Goal: Transaction & Acquisition: Purchase product/service

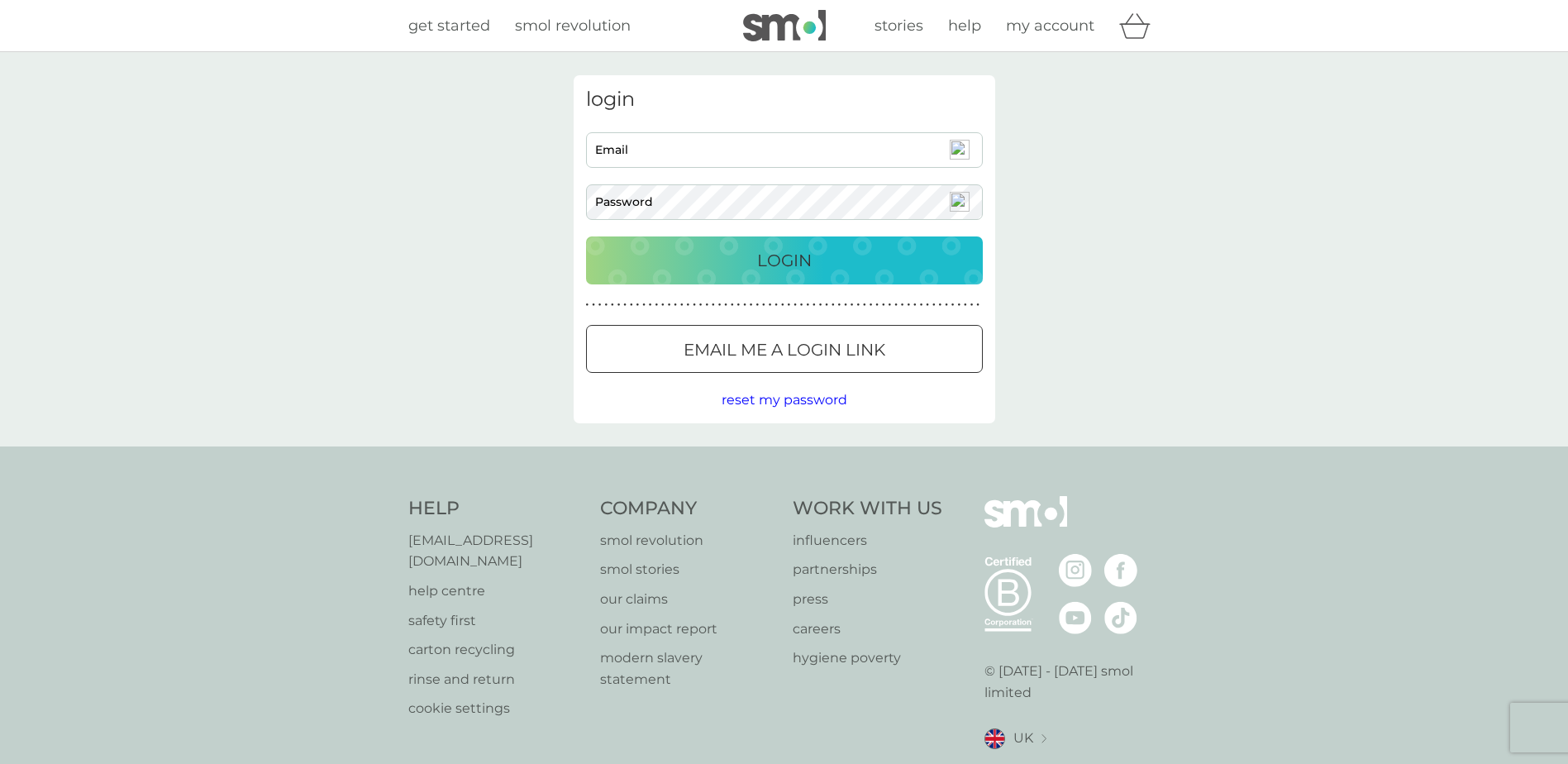
click at [697, 149] on input "Email" at bounding box center [784, 150] width 396 height 35
type input "lonemouritsen@hotmail.com"
click at [960, 203] on img at bounding box center [960, 201] width 19 height 19
click at [1281, 205] on div "login lonemouritsen@hotmail.com Email Password Login ● ● ● ● ● ● ● ● ● ● ● ● ● …" at bounding box center [784, 249] width 1568 height 395
click at [849, 352] on p "Email me a login link" at bounding box center [784, 350] width 201 height 26
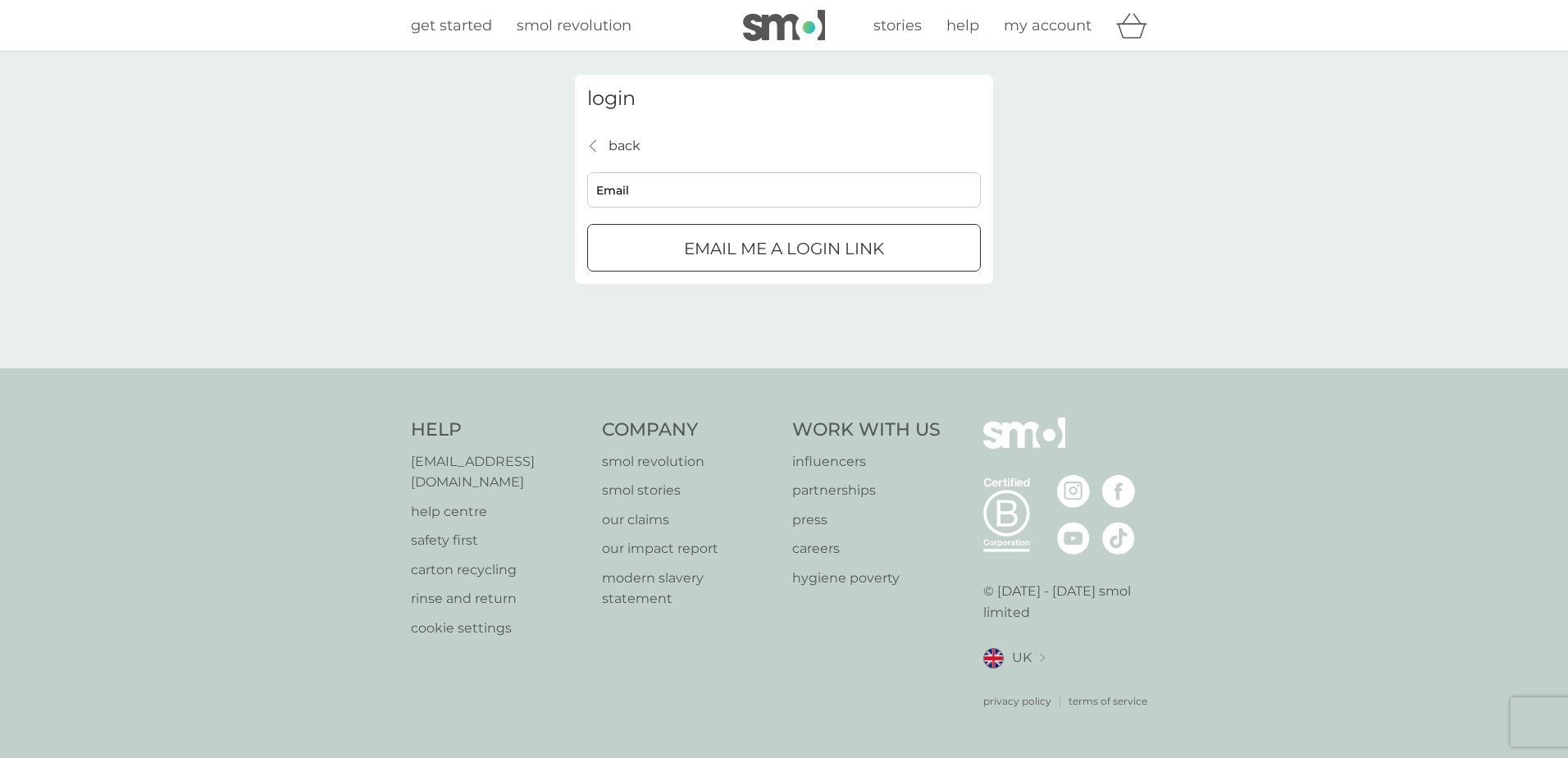
click at [716, 188] on input "Email" at bounding box center [783, 190] width 393 height 35
type input "lonemouritsen@hotmail.com"
click at [710, 247] on p "Email me a login link" at bounding box center [784, 249] width 200 height 26
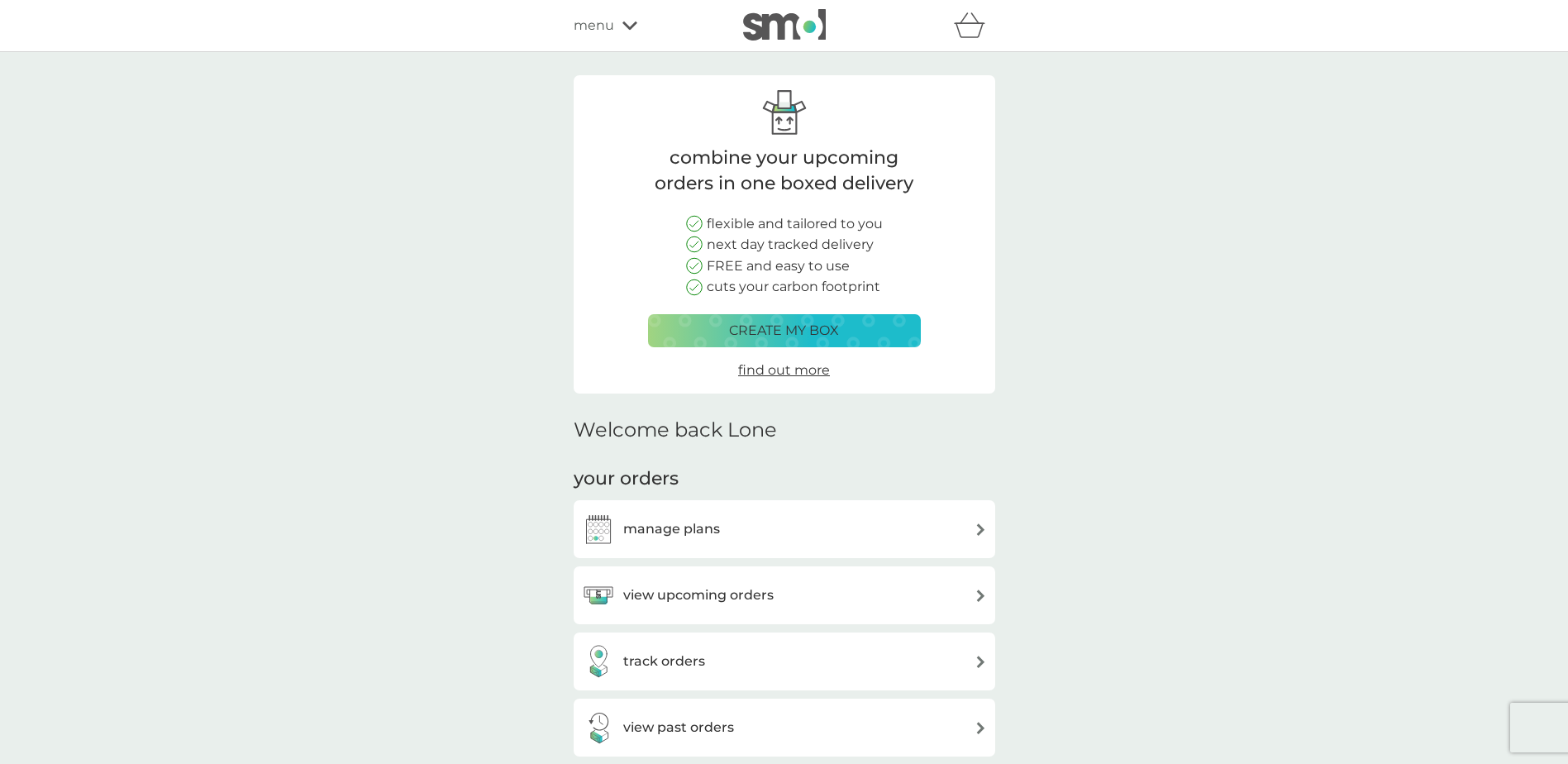
click at [783, 335] on p "create my box" at bounding box center [784, 330] width 110 height 21
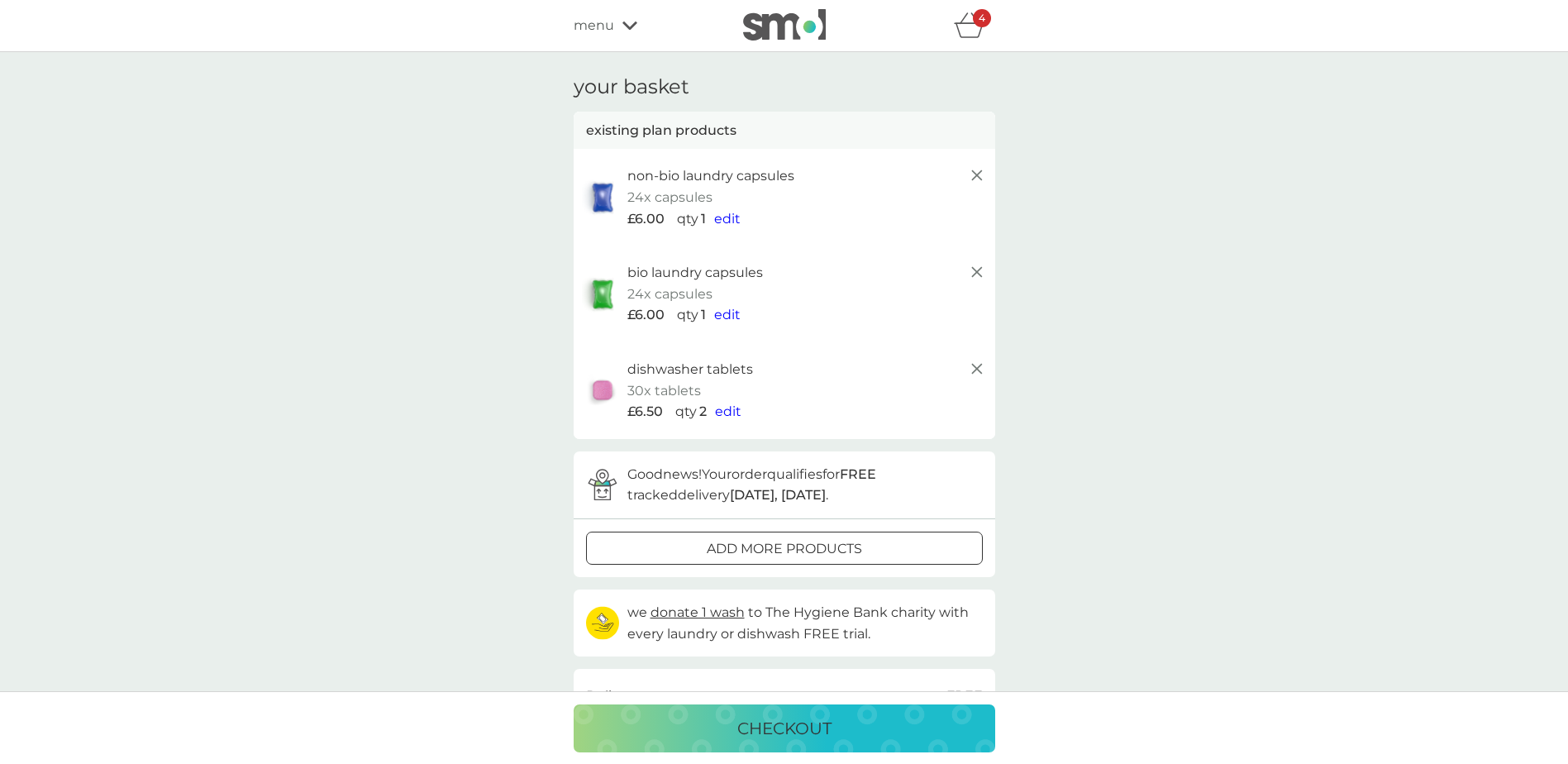
click at [968, 30] on icon "basket" at bounding box center [970, 25] width 32 height 26
click at [970, 25] on icon "basket" at bounding box center [970, 25] width 32 height 26
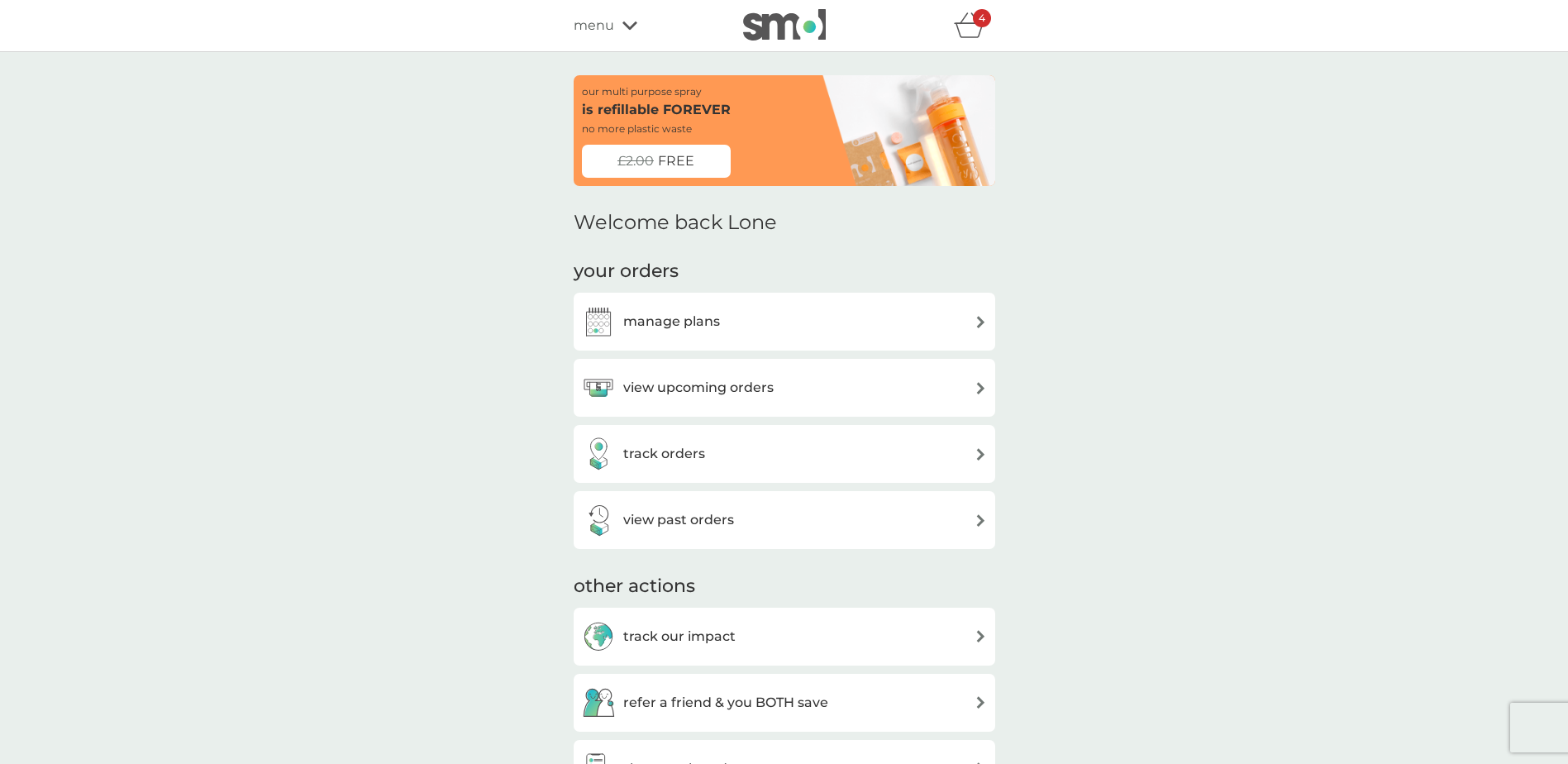
click at [967, 21] on icon "basket" at bounding box center [970, 25] width 32 height 26
